Goal: Task Accomplishment & Management: Manage account settings

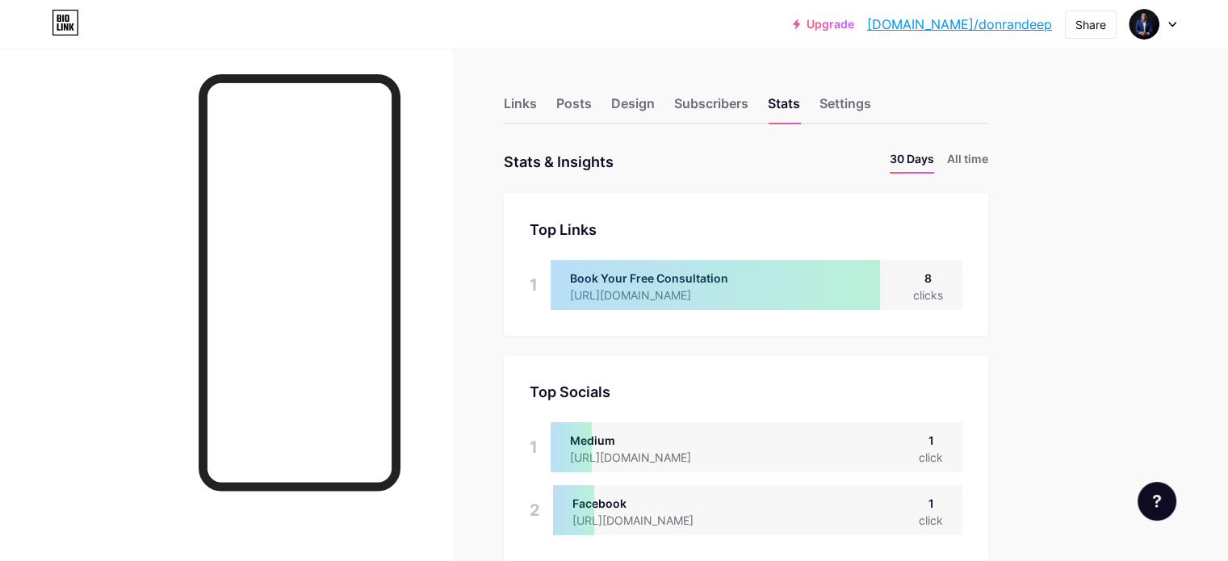
scroll to position [561, 1227]
click at [537, 99] on div "Links" at bounding box center [520, 108] width 33 height 29
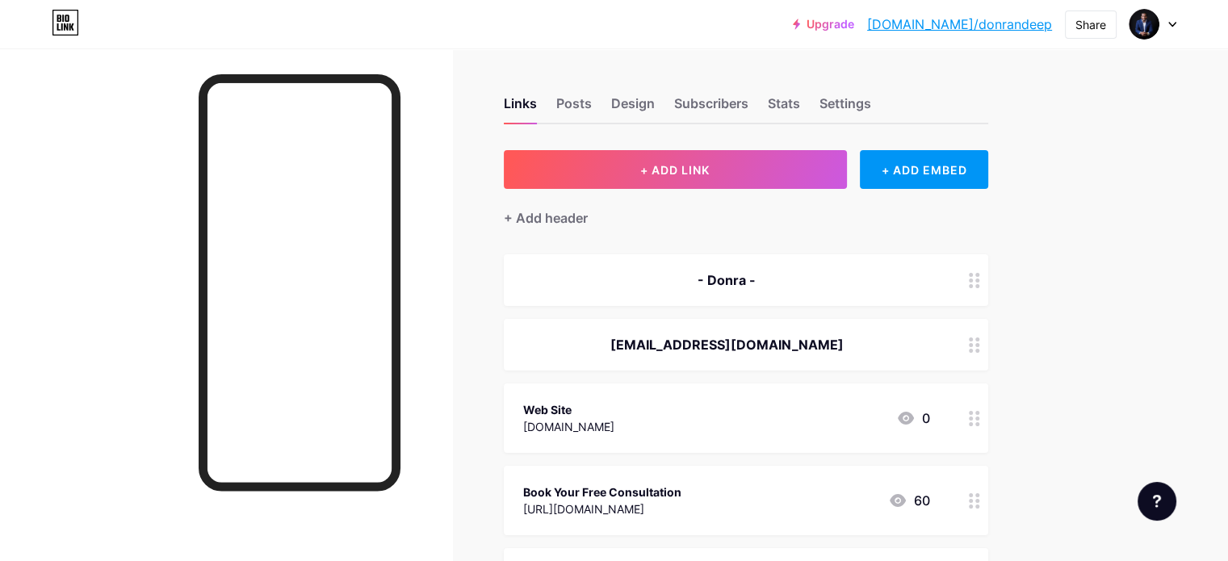
click at [930, 335] on div "[EMAIL_ADDRESS][DOMAIN_NAME]" at bounding box center [726, 344] width 407 height 19
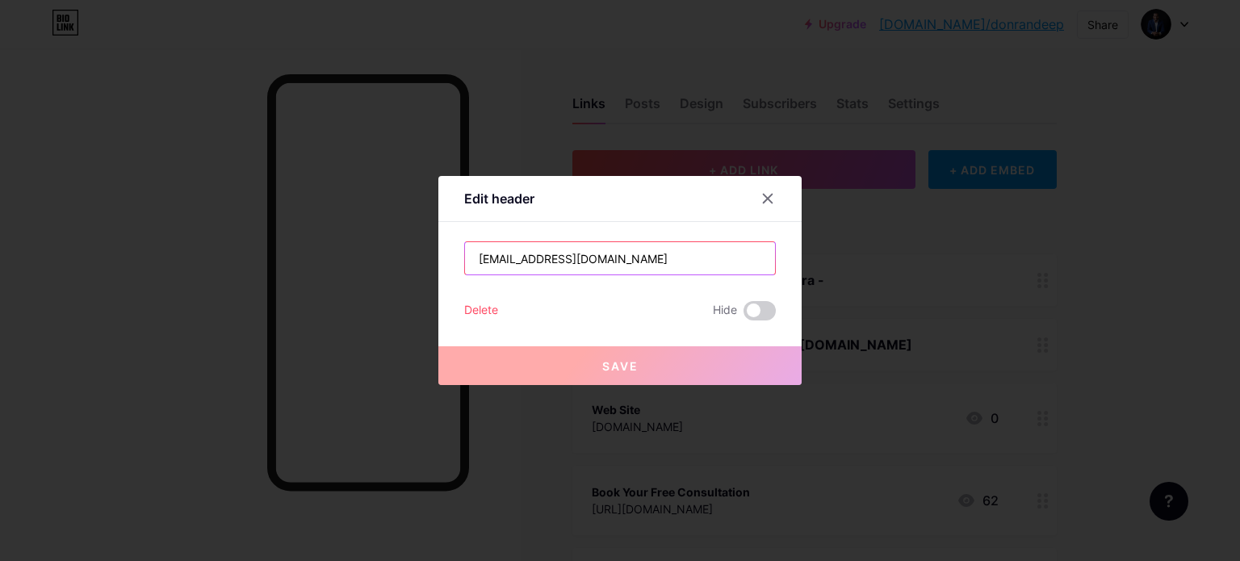
drag, startPoint x: 635, startPoint y: 254, endPoint x: 243, endPoint y: 241, distance: 391.8
click at [243, 241] on div "Edit header [EMAIL_ADDRESS][DOMAIN_NAME] Delete Hide Save" at bounding box center [620, 280] width 1240 height 561
paste input "[URL][DOMAIN_NAME]"
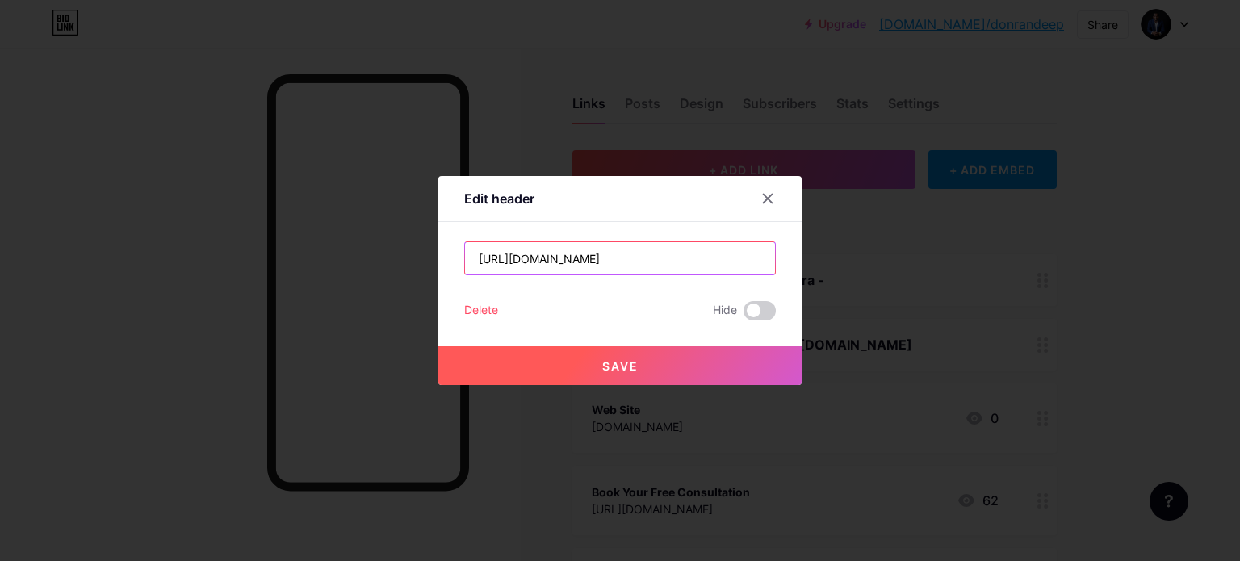
drag, startPoint x: 646, startPoint y: 260, endPoint x: 245, endPoint y: 233, distance: 402.1
click at [245, 233] on div "Edit header [URL][DOMAIN_NAME] Delete Hide Save" at bounding box center [620, 280] width 1240 height 561
paste input "[EMAIL_ADDRESS][DOMAIN_NAME]"
drag, startPoint x: 645, startPoint y: 258, endPoint x: 384, endPoint y: 238, distance: 261.5
click at [384, 238] on div "Edit header [EMAIL_ADDRESS][DOMAIN_NAME] Delete Hide Save" at bounding box center [620, 280] width 1240 height 561
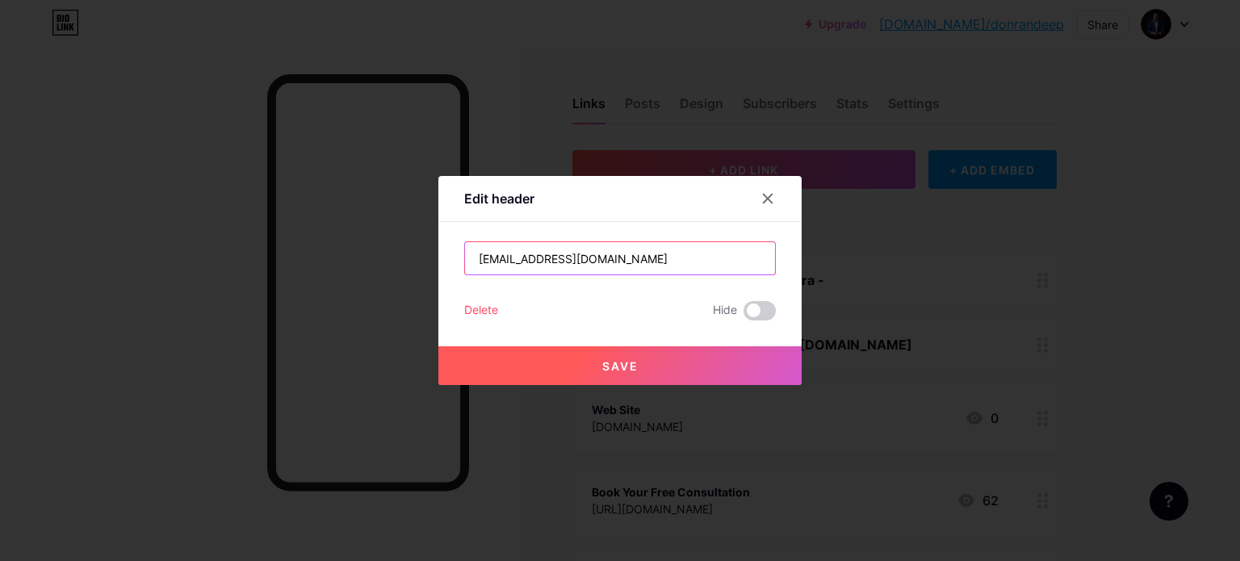
type input "[EMAIL_ADDRESS][DOMAIN_NAME]"
click at [684, 372] on button "Save" at bounding box center [619, 365] width 363 height 39
